Goal: Information Seeking & Learning: Find specific fact

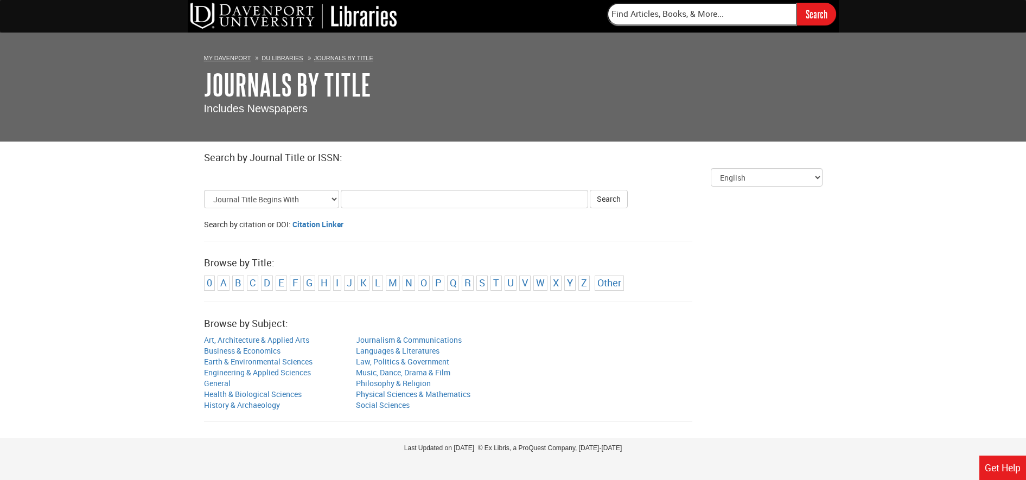
click at [357, 196] on input "Title Search Criteria" at bounding box center [464, 199] width 247 height 18
type input "financial times"
click at [590, 190] on button "Search" at bounding box center [609, 199] width 38 height 18
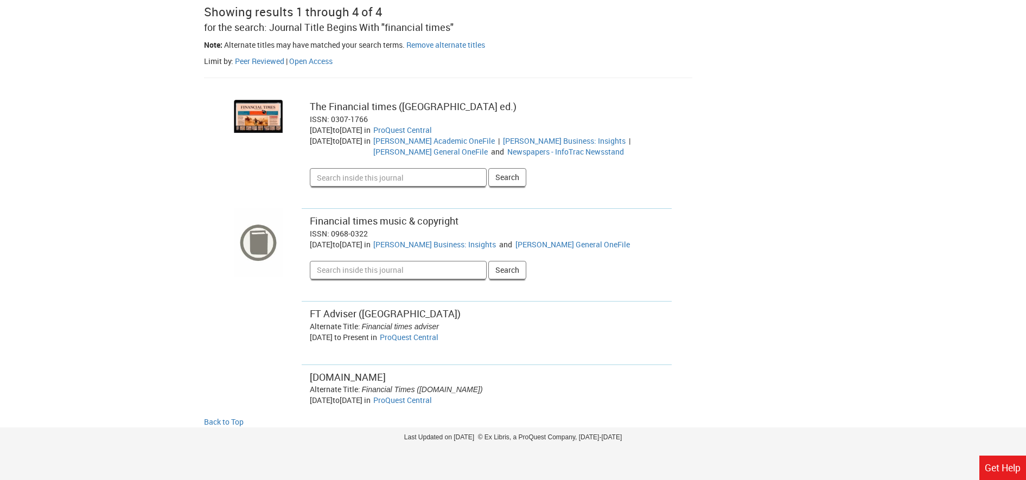
scroll to position [245, 0]
click at [432, 402] on link "ProQuest Central" at bounding box center [402, 398] width 59 height 10
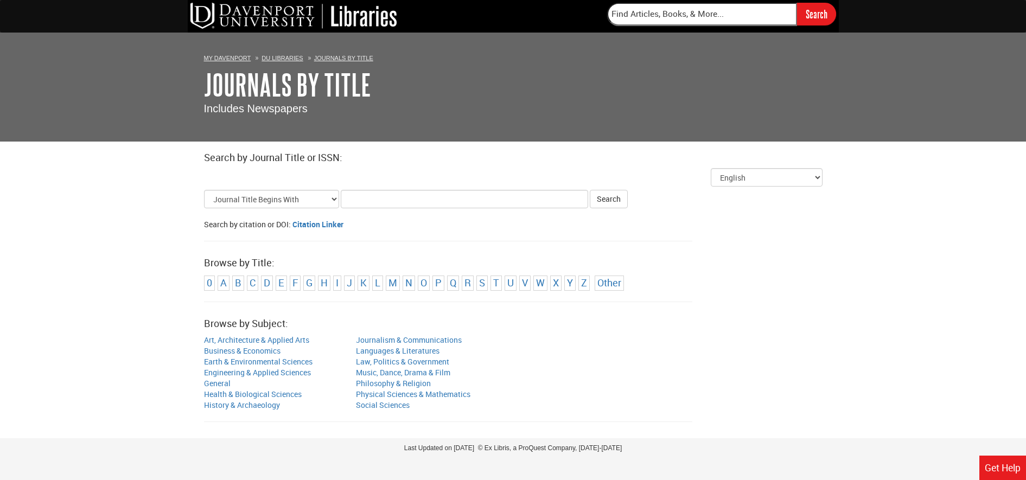
click at [378, 198] on input "Title Search Criteria" at bounding box center [464, 199] width 247 height 18
type input "ft"
click at [601, 199] on button "Search" at bounding box center [609, 199] width 38 height 18
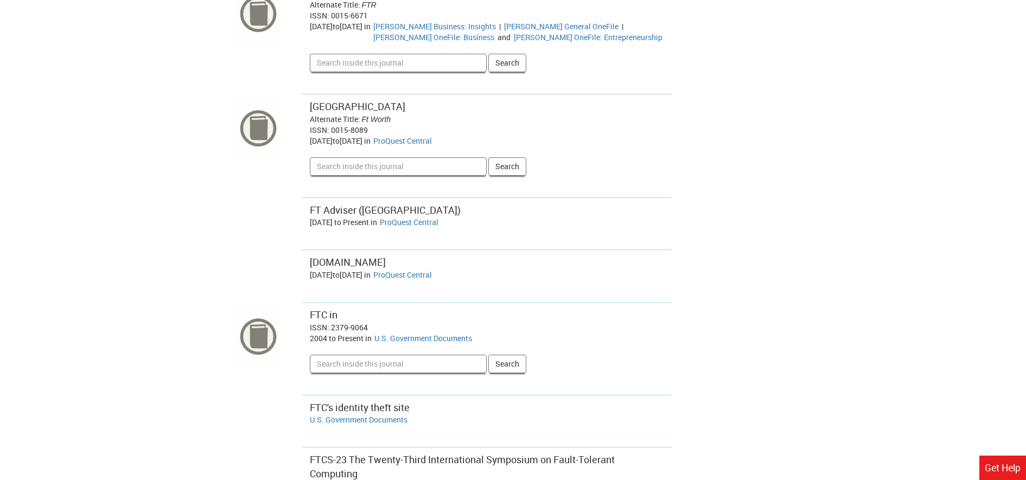
scroll to position [1357, 0]
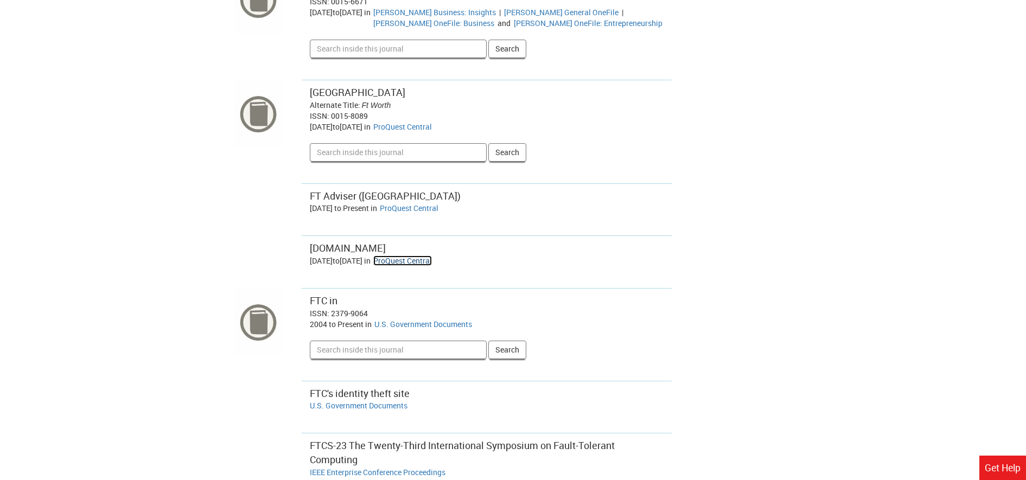
click at [432, 259] on link "ProQuest Central" at bounding box center [402, 261] width 59 height 10
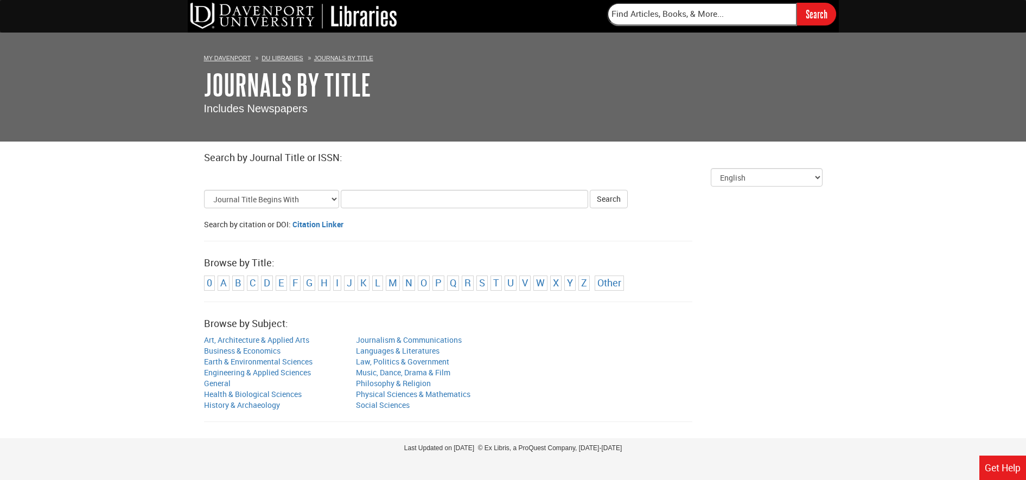
click at [357, 198] on input "Title Search Criteria" at bounding box center [464, 199] width 247 height 18
type input "T"
type input "FT"
click at [590, 190] on button "Search" at bounding box center [609, 199] width 38 height 18
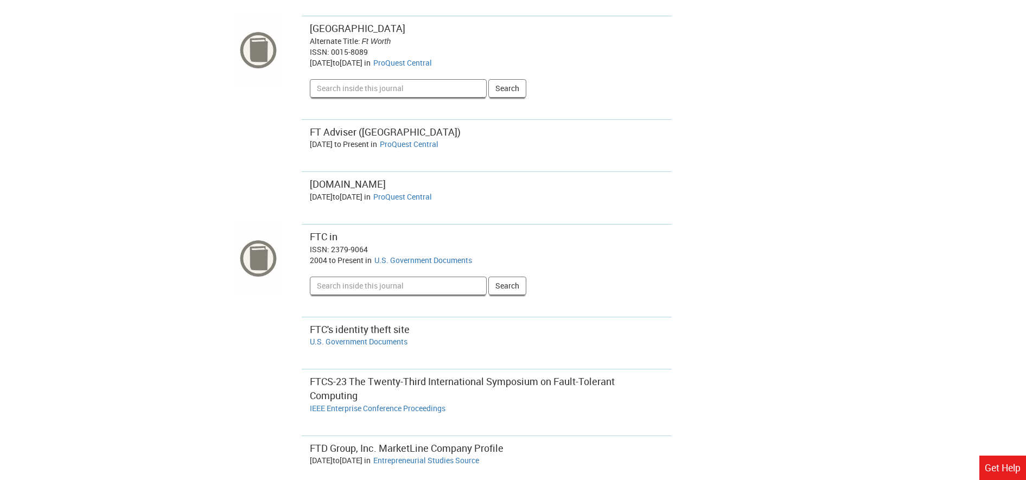
scroll to position [1357, 0]
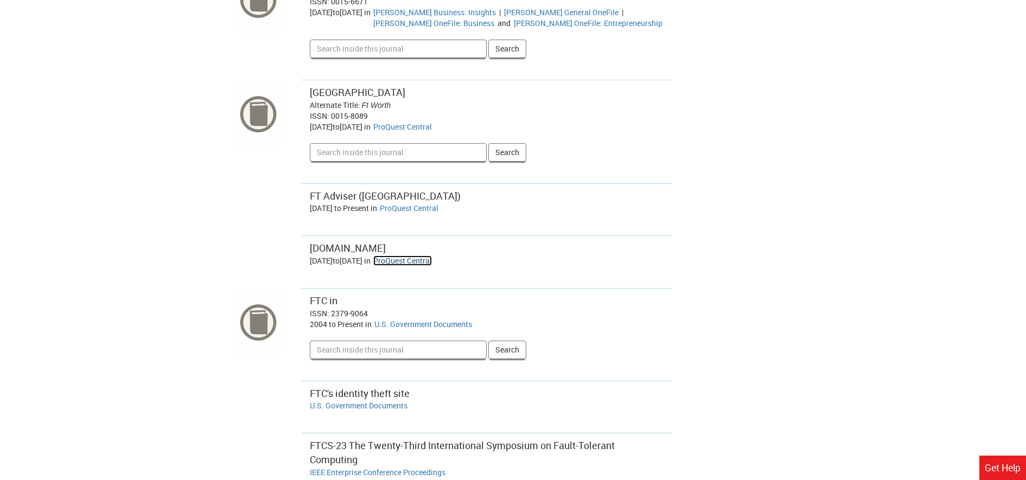
click at [432, 262] on link "ProQuest Central" at bounding box center [402, 261] width 59 height 10
